Goal: Find specific page/section: Find specific page/section

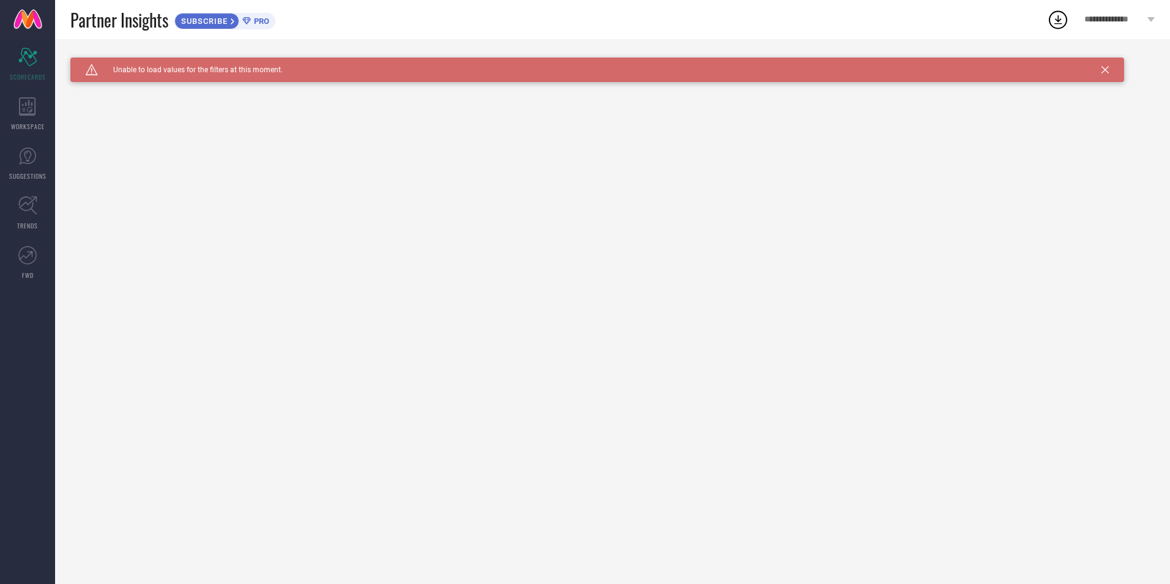
click at [1099, 71] on div "Caution Created with Sketch. Unable to load values for the filters at this mome…" at bounding box center [596, 70] width 1053 height 24
click at [1104, 69] on icon at bounding box center [1104, 69] width 7 height 7
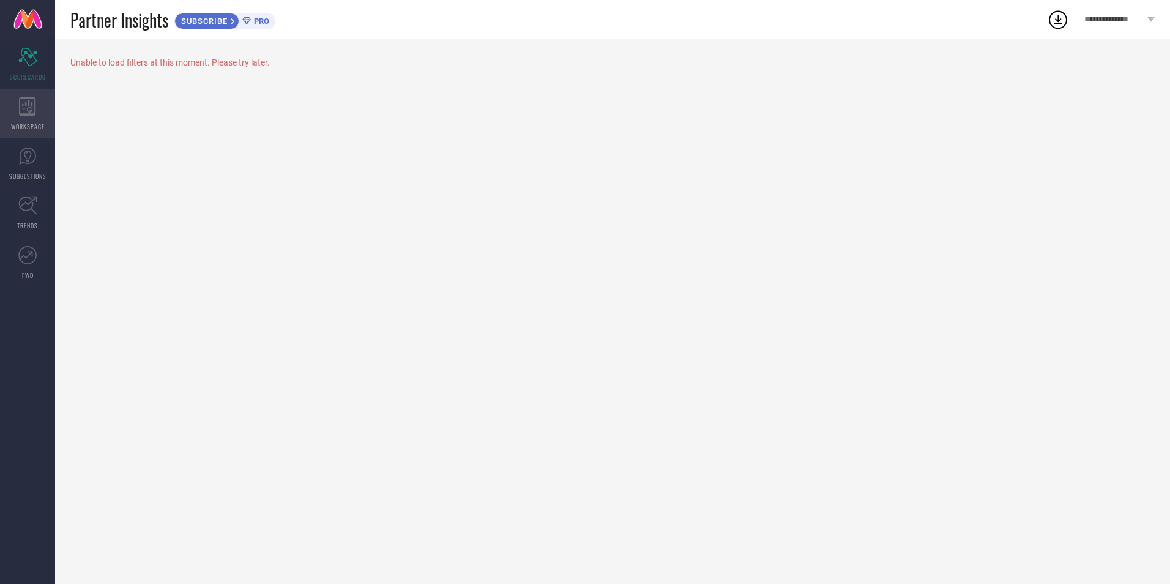
click at [11, 114] on div "WORKSPACE" at bounding box center [27, 113] width 55 height 49
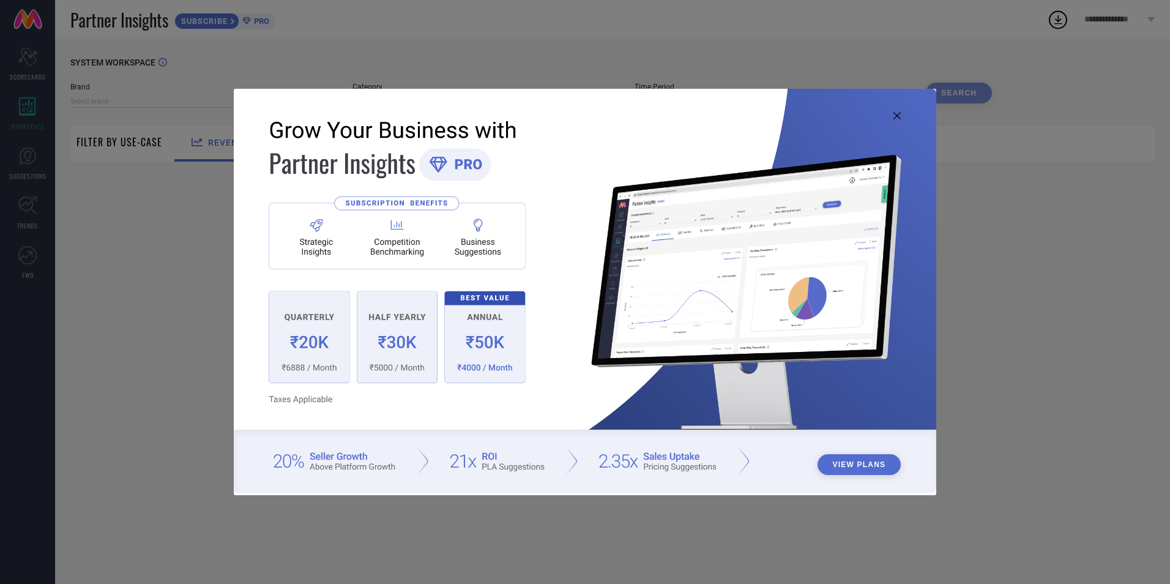
click at [29, 78] on div "View Plans" at bounding box center [585, 292] width 1170 height 584
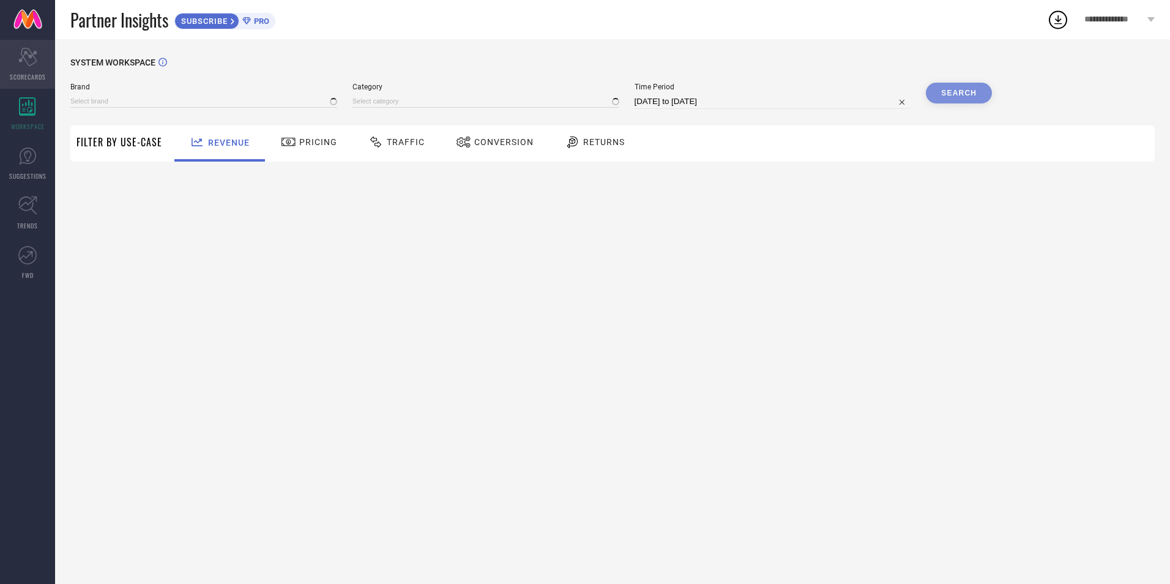
type input "1 STOP FASHION"
type input "All"
click at [31, 73] on span "SCORECARDS" at bounding box center [28, 76] width 36 height 9
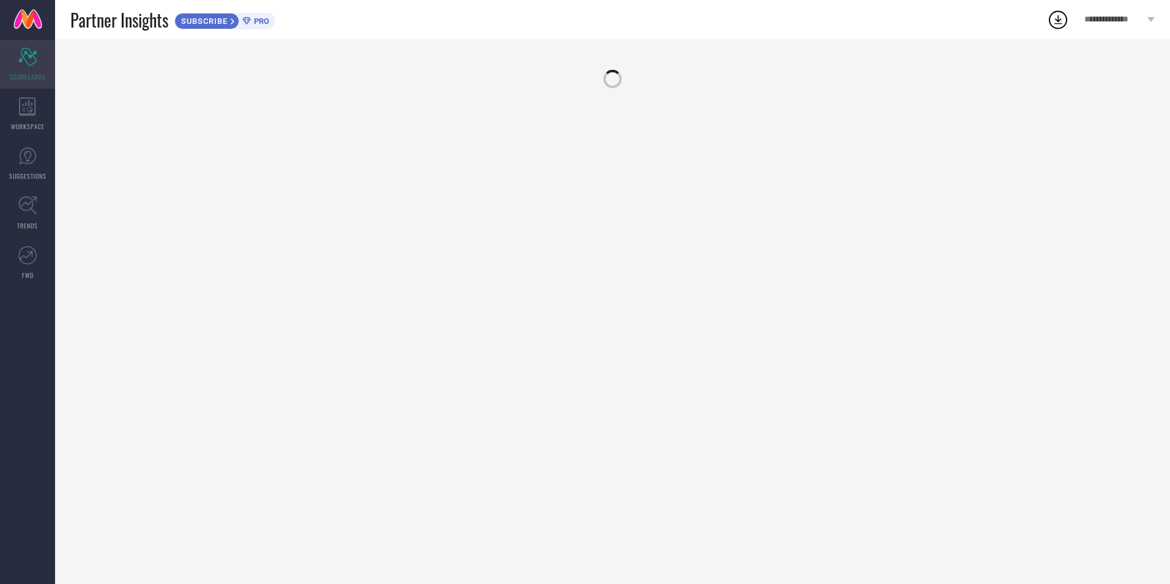
click at [31, 73] on span "SCORECARDS" at bounding box center [28, 76] width 36 height 9
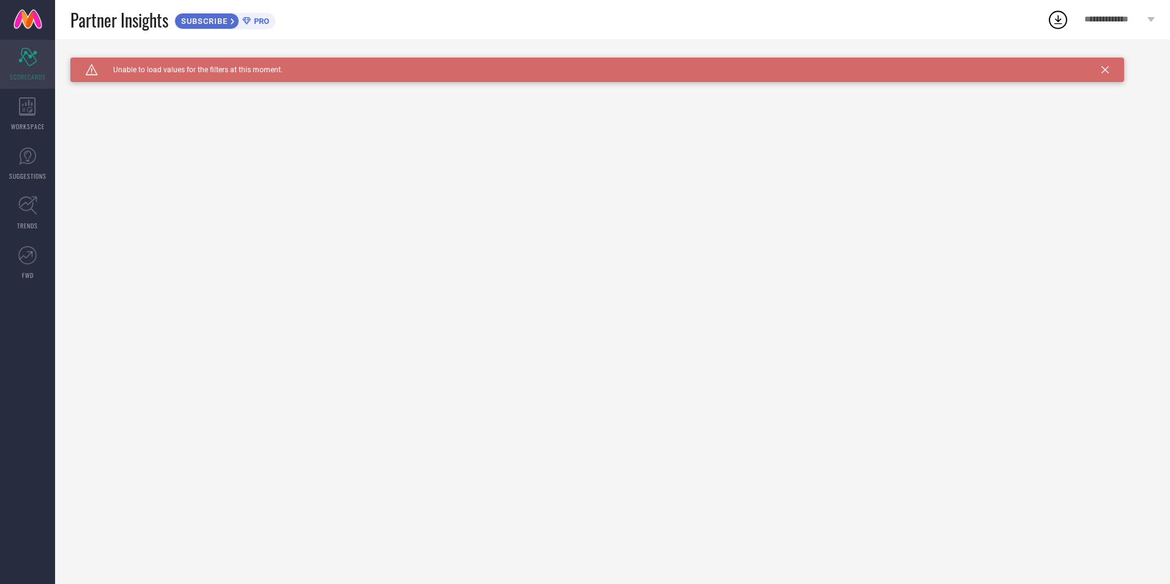
click at [31, 73] on span "SCORECARDS" at bounding box center [28, 76] width 36 height 9
click at [35, 111] on icon at bounding box center [27, 106] width 17 height 18
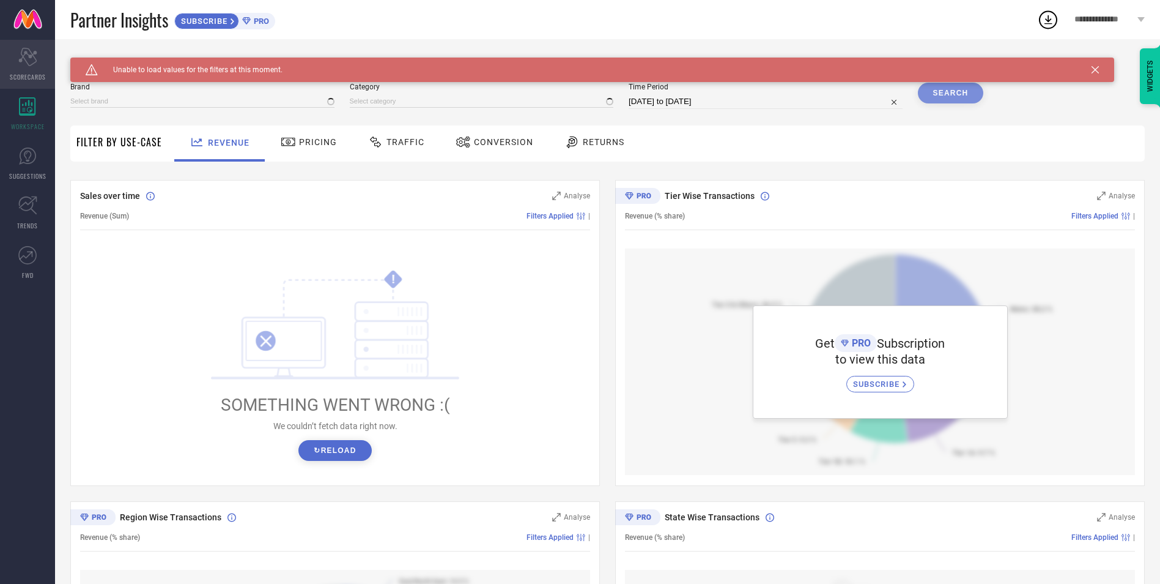
type input "1 STOP FASHION"
type input "All"
click at [40, 67] on div "Scorecard SCORECARDS" at bounding box center [27, 64] width 55 height 49
